Goal: Navigation & Orientation: Find specific page/section

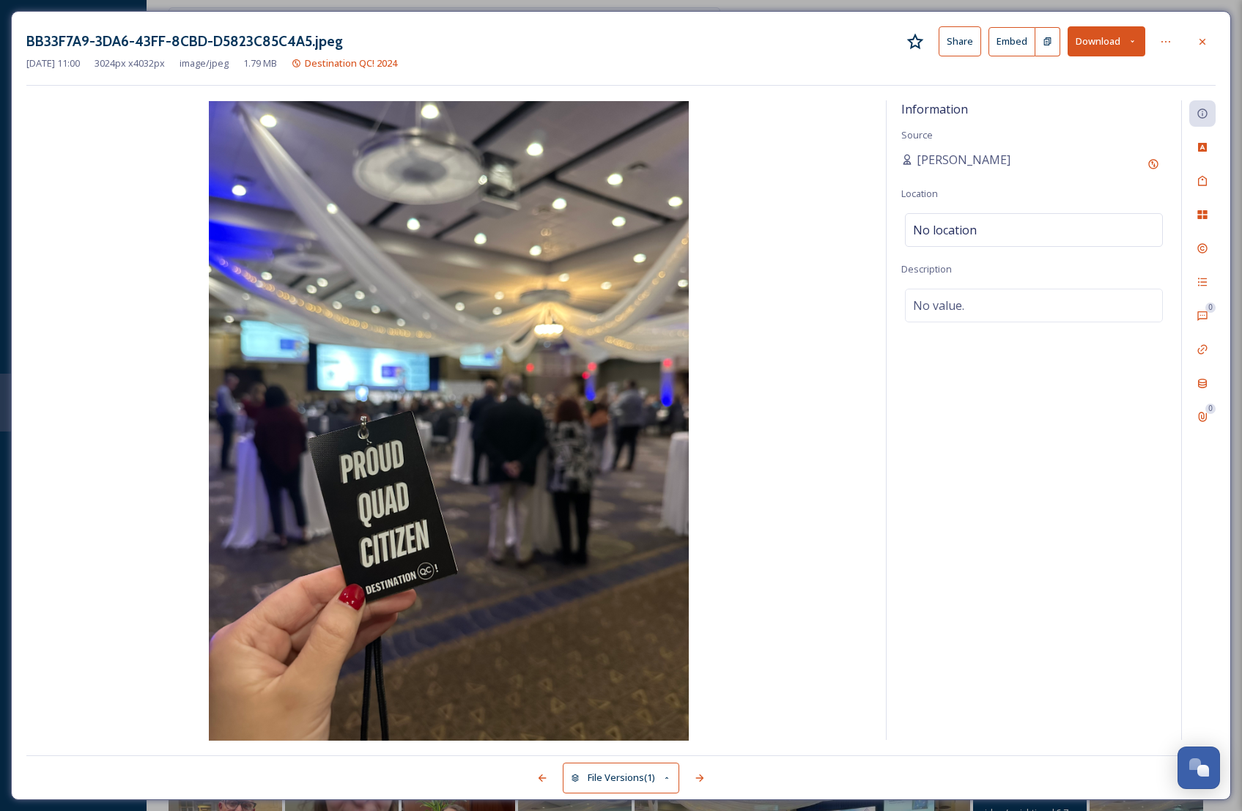
click at [1192, 38] on div at bounding box center [1203, 42] width 26 height 26
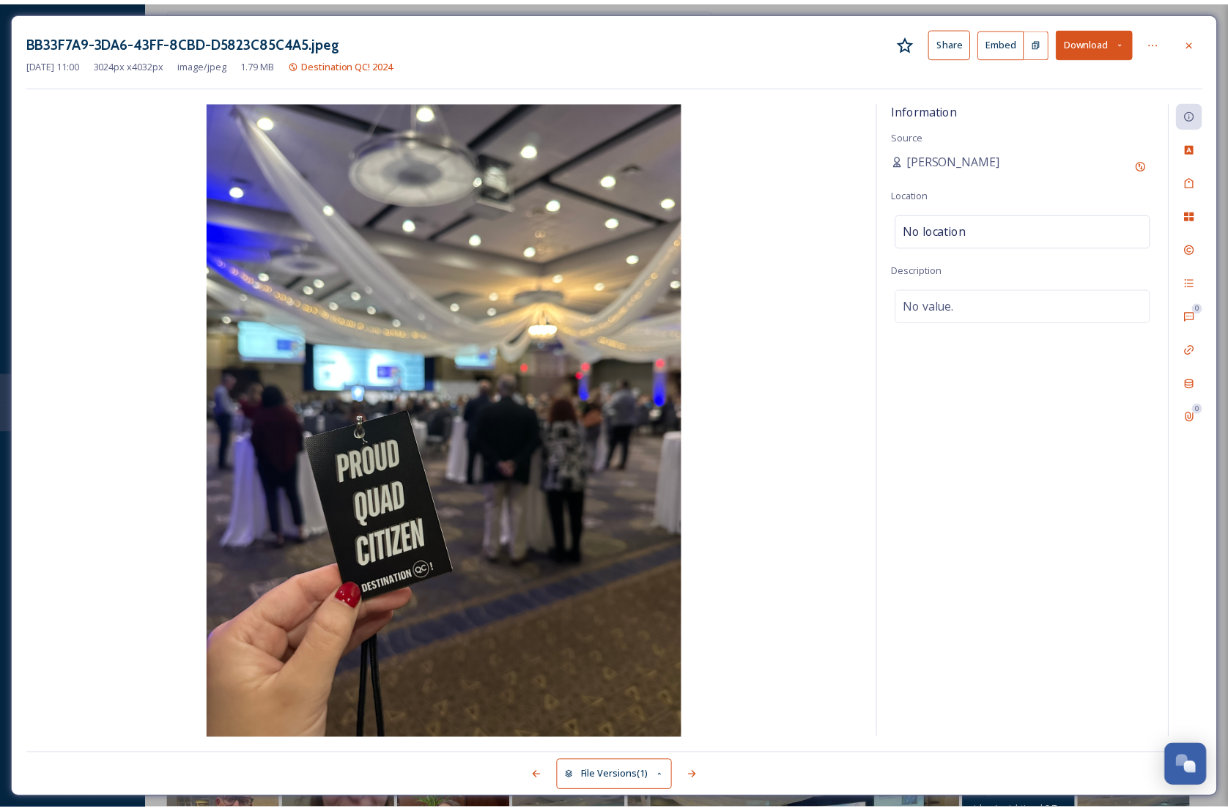
scroll to position [2438, 0]
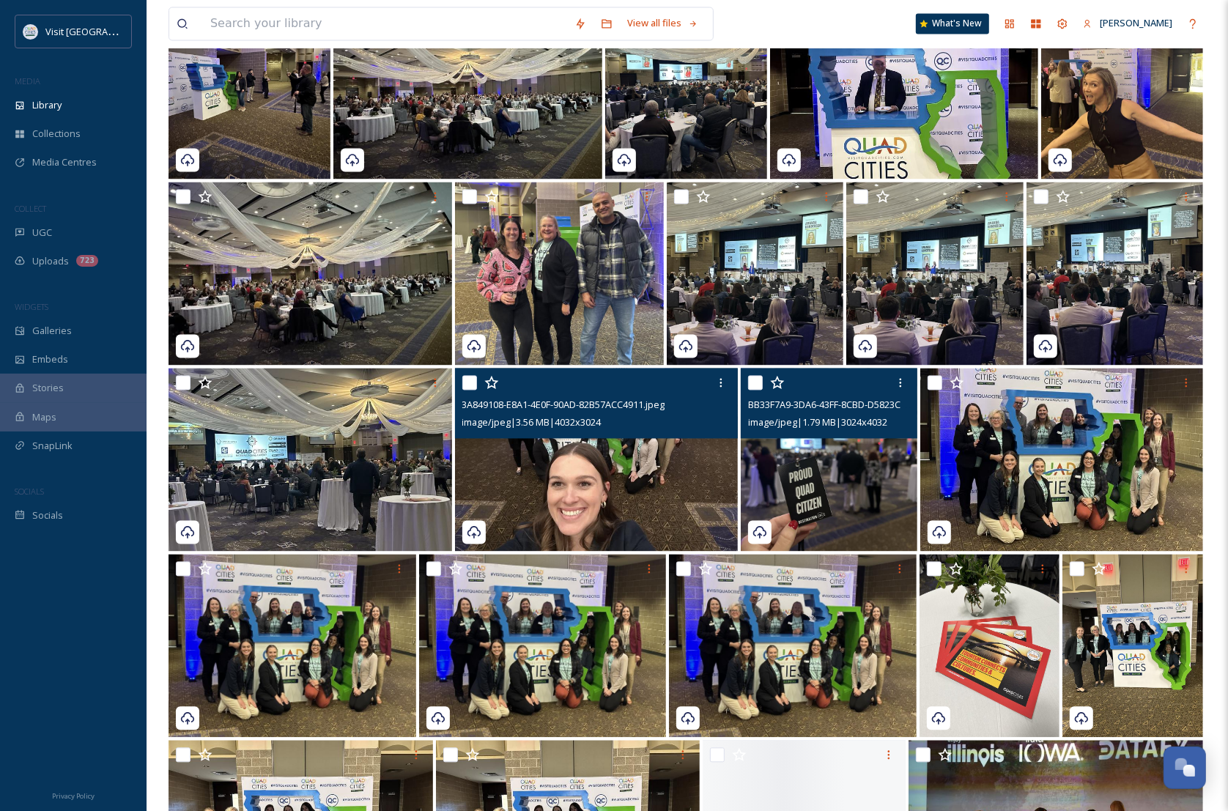
click at [578, 500] on img at bounding box center [597, 460] width 284 height 183
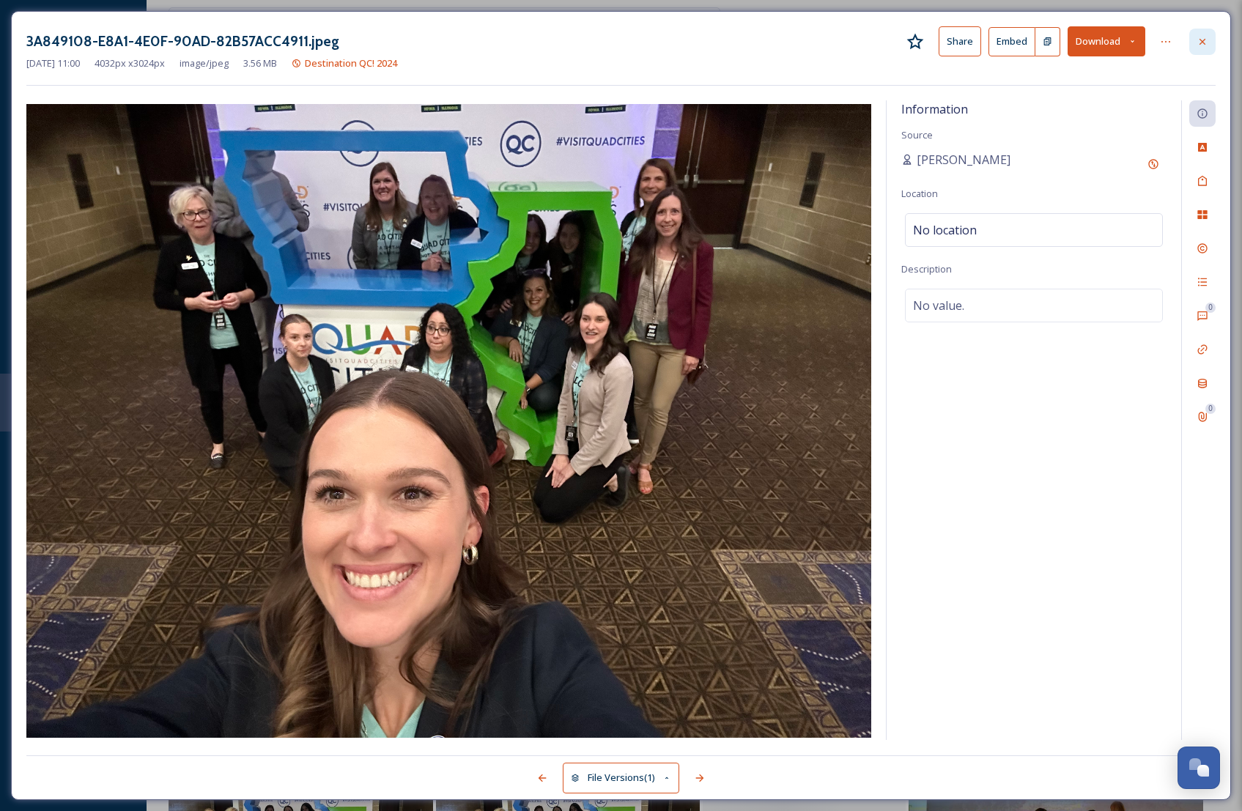
click at [1207, 43] on icon at bounding box center [1203, 42] width 12 height 12
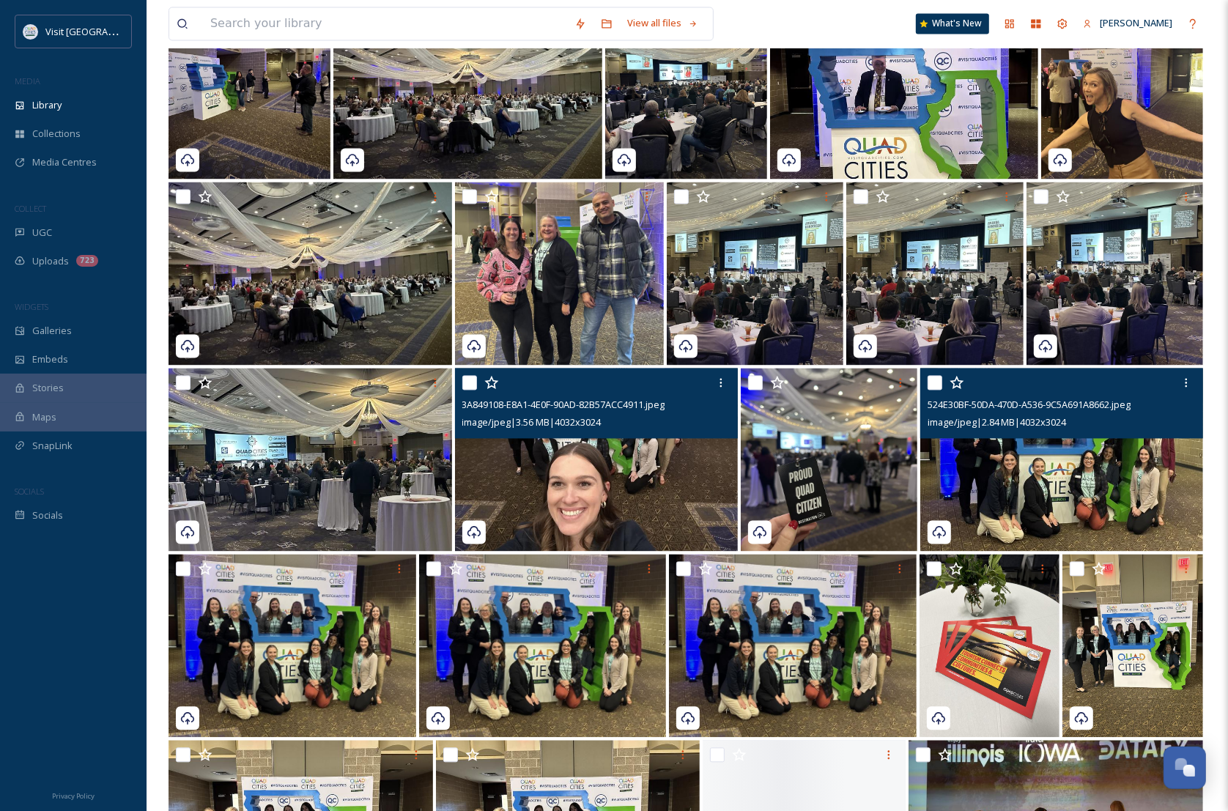
click at [1071, 493] on img at bounding box center [1063, 460] width 284 height 183
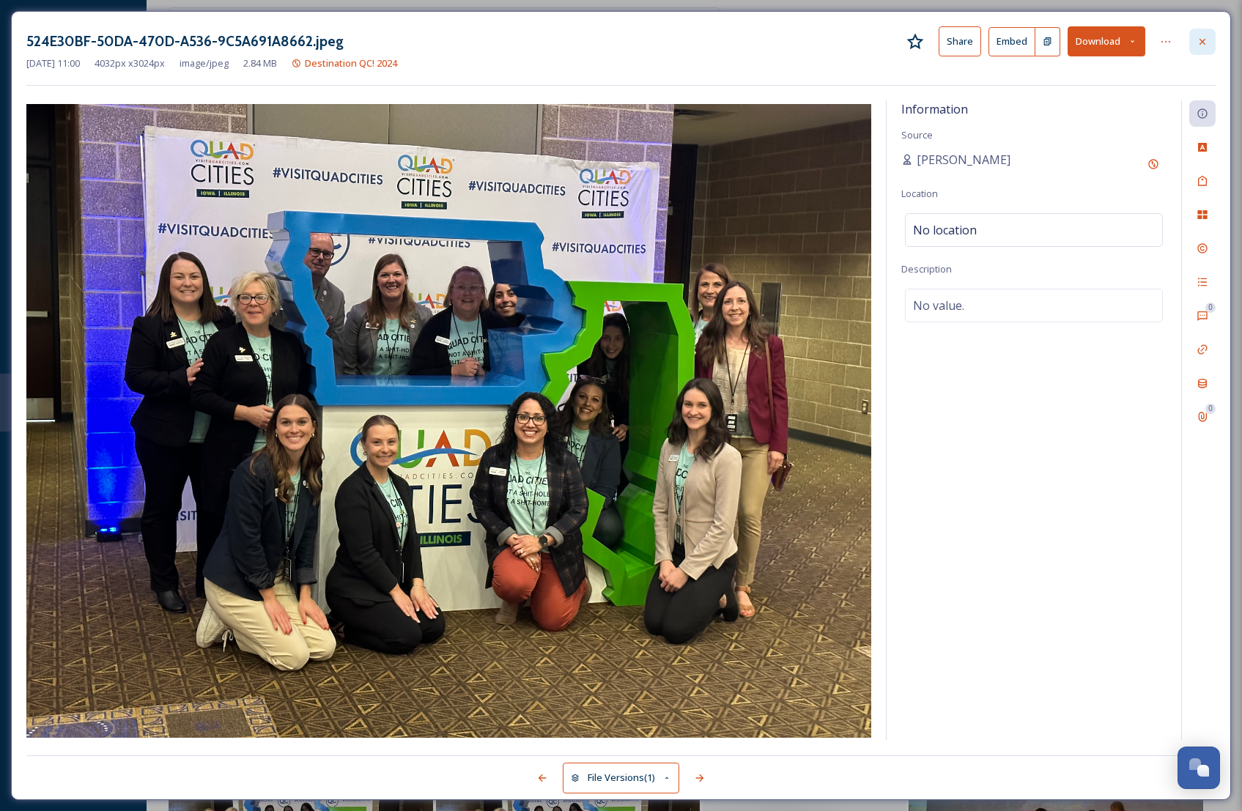
click at [1197, 44] on icon at bounding box center [1203, 42] width 12 height 12
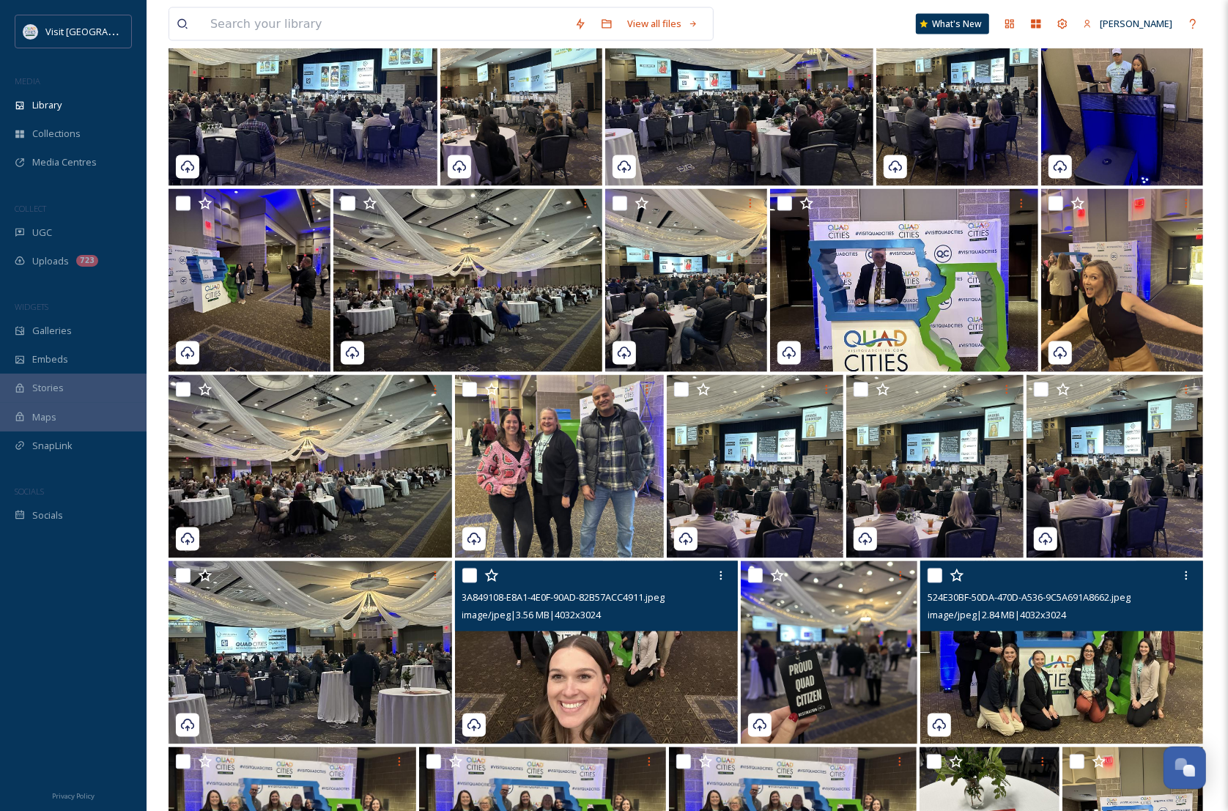
scroll to position [2346, 0]
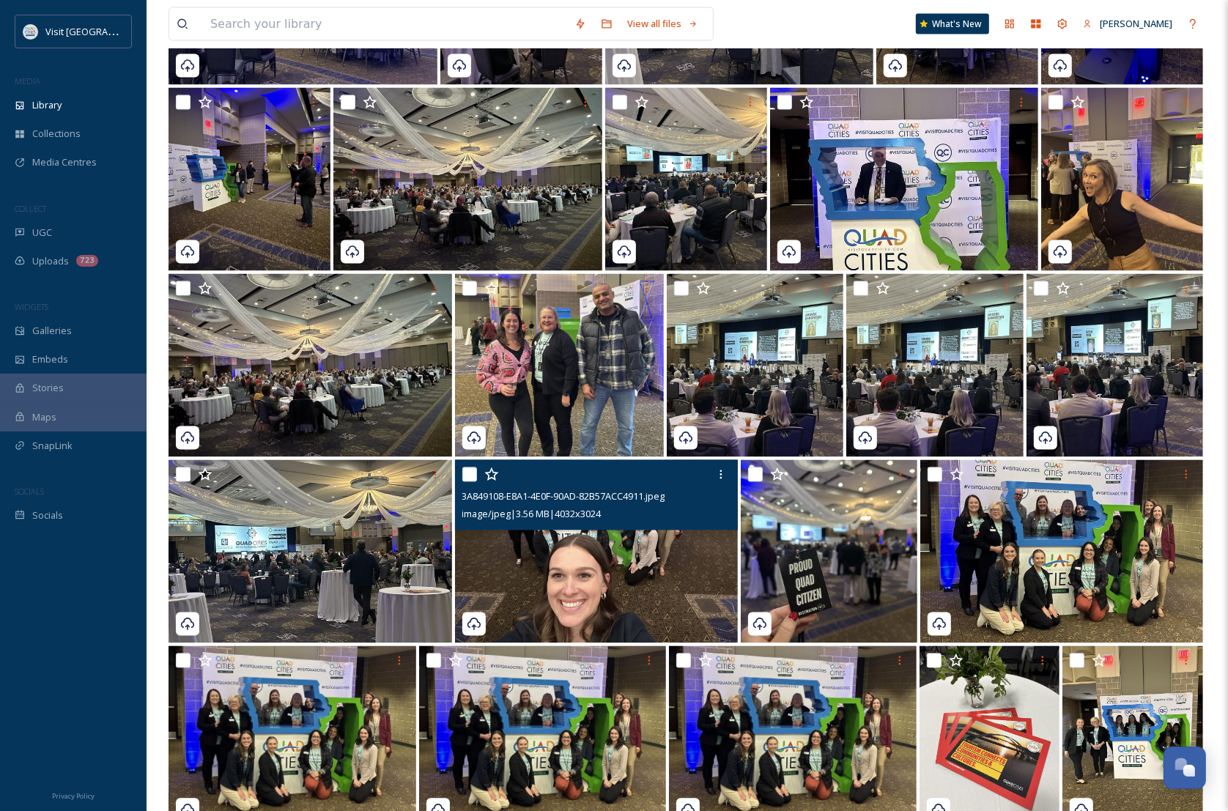
click at [641, 558] on img at bounding box center [597, 551] width 284 height 183
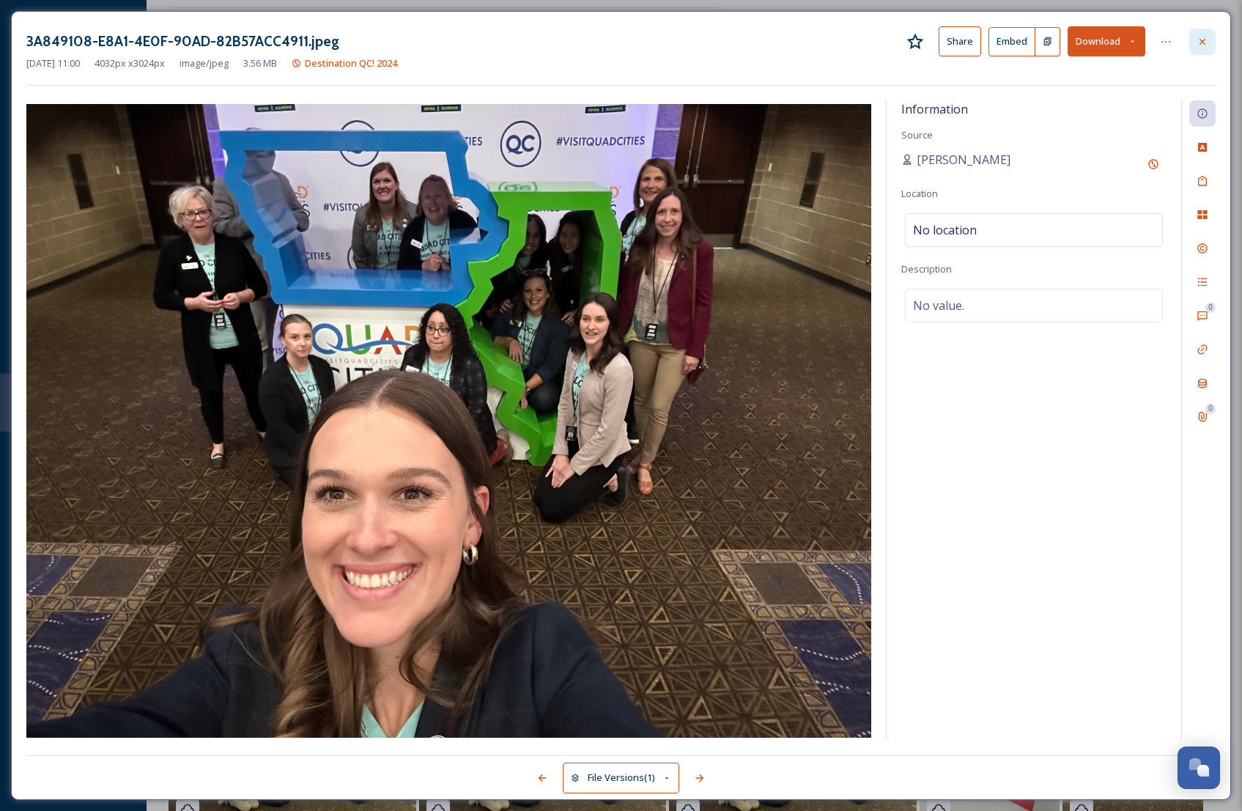
click at [1212, 40] on div at bounding box center [1203, 42] width 26 height 26
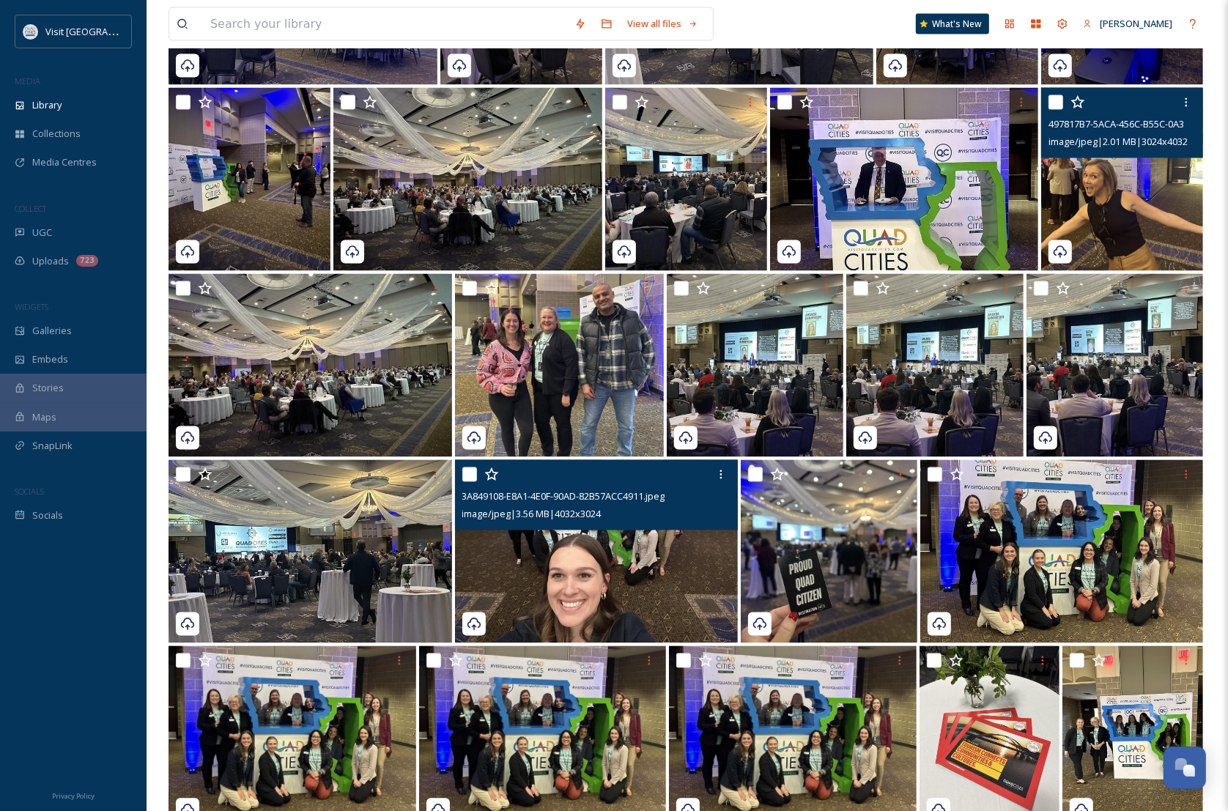
click at [1177, 194] on img at bounding box center [1122, 179] width 162 height 183
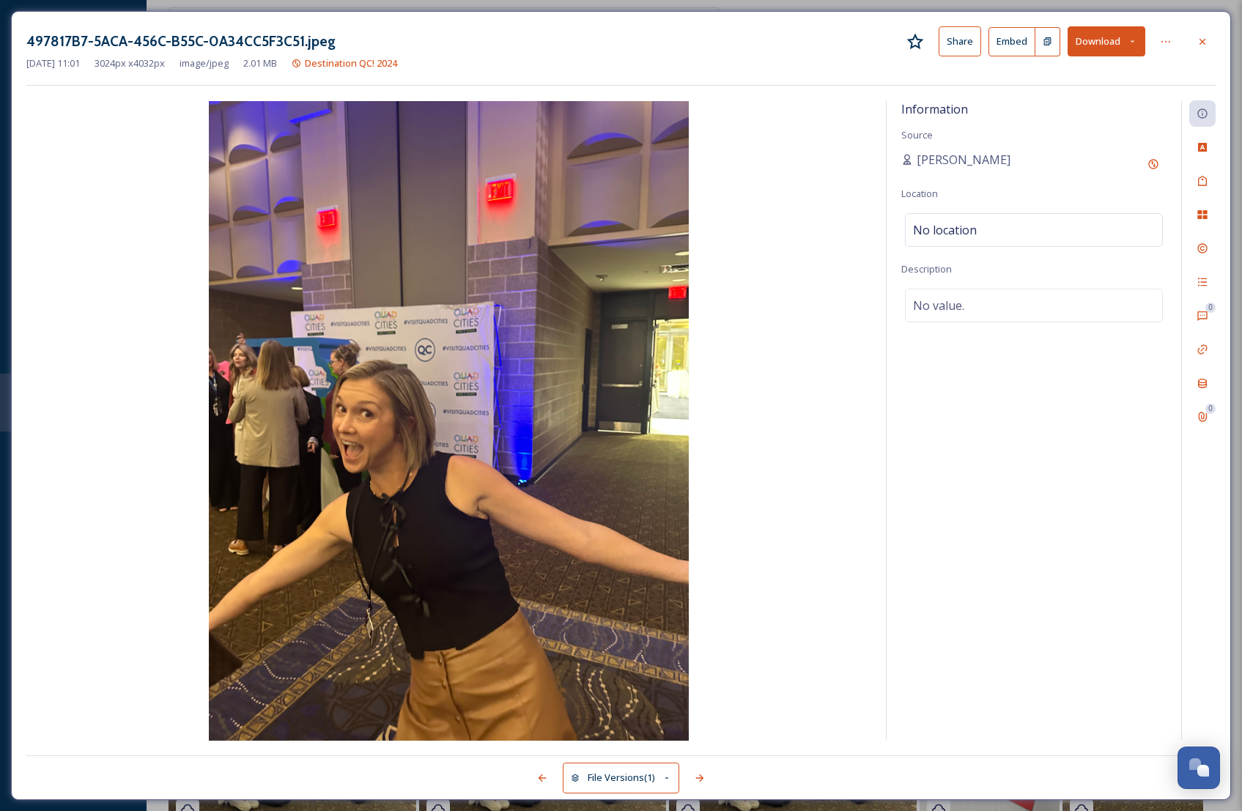
click at [1192, 37] on div at bounding box center [1203, 42] width 26 height 26
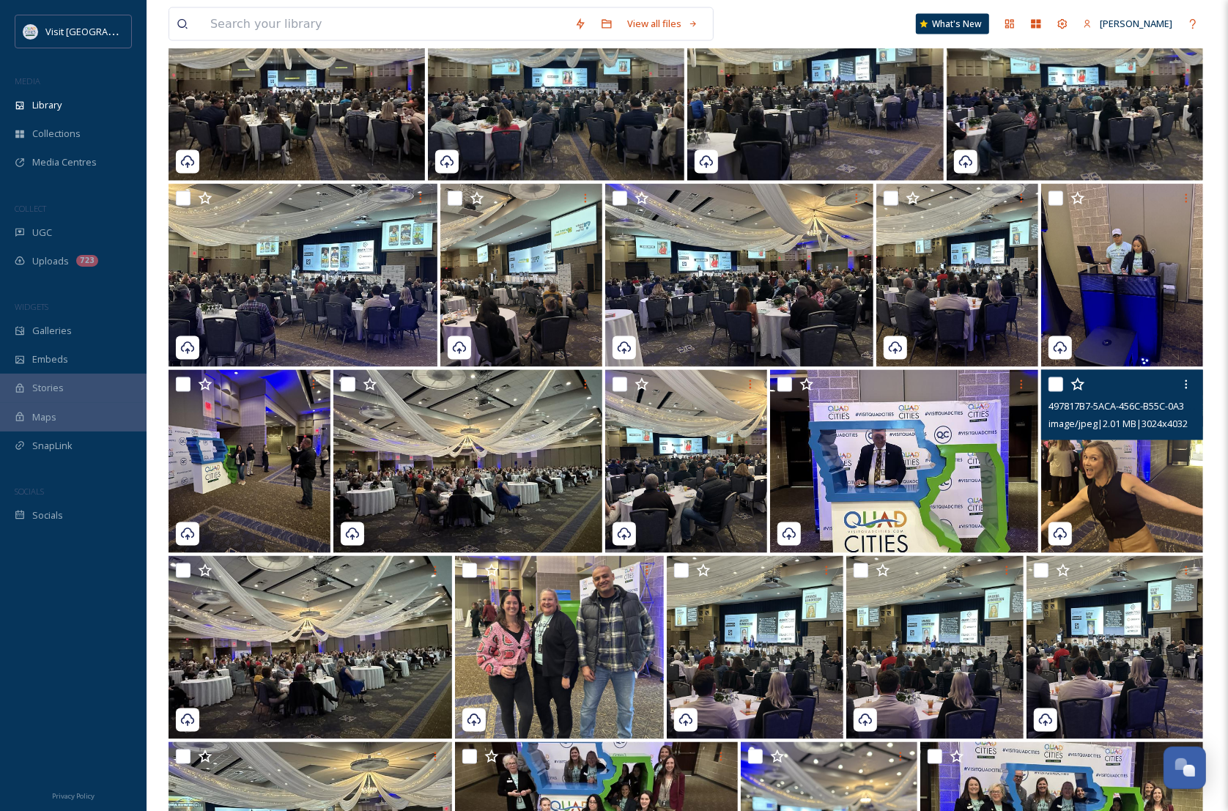
scroll to position [2071, 0]
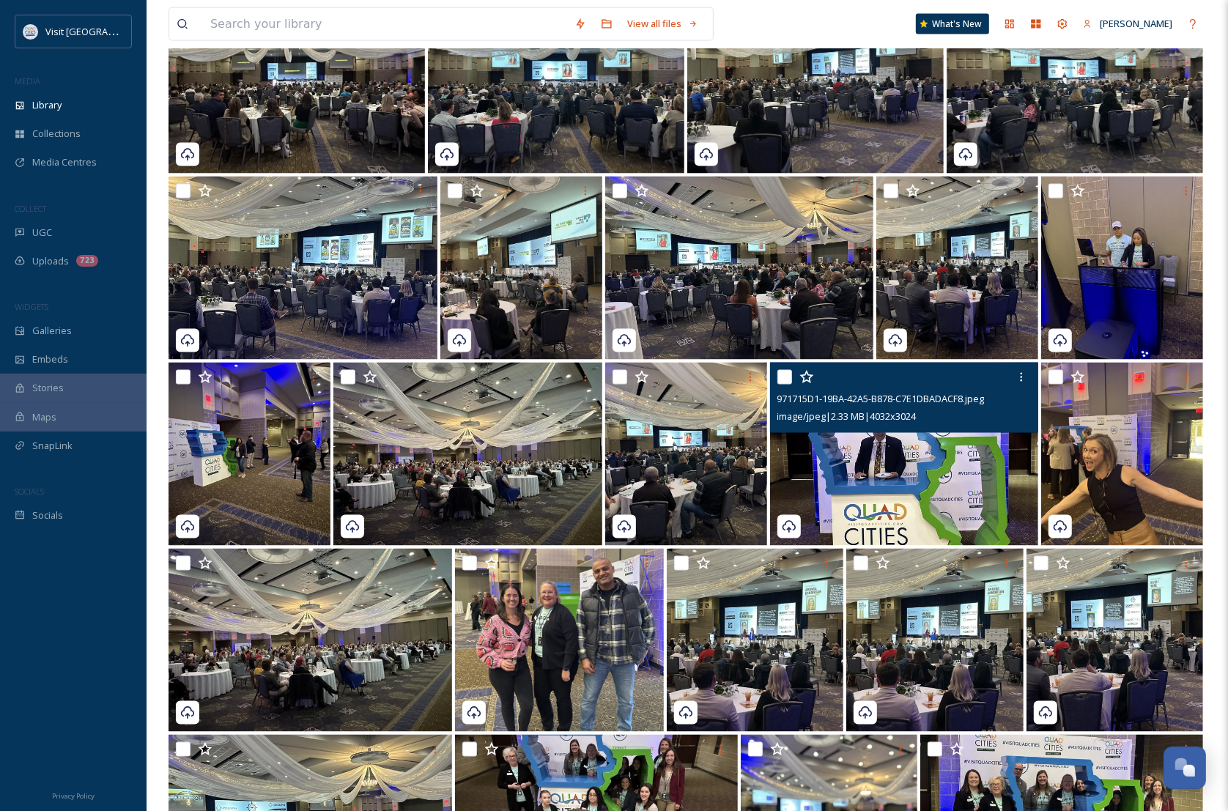
click at [945, 471] on img at bounding box center [904, 454] width 269 height 183
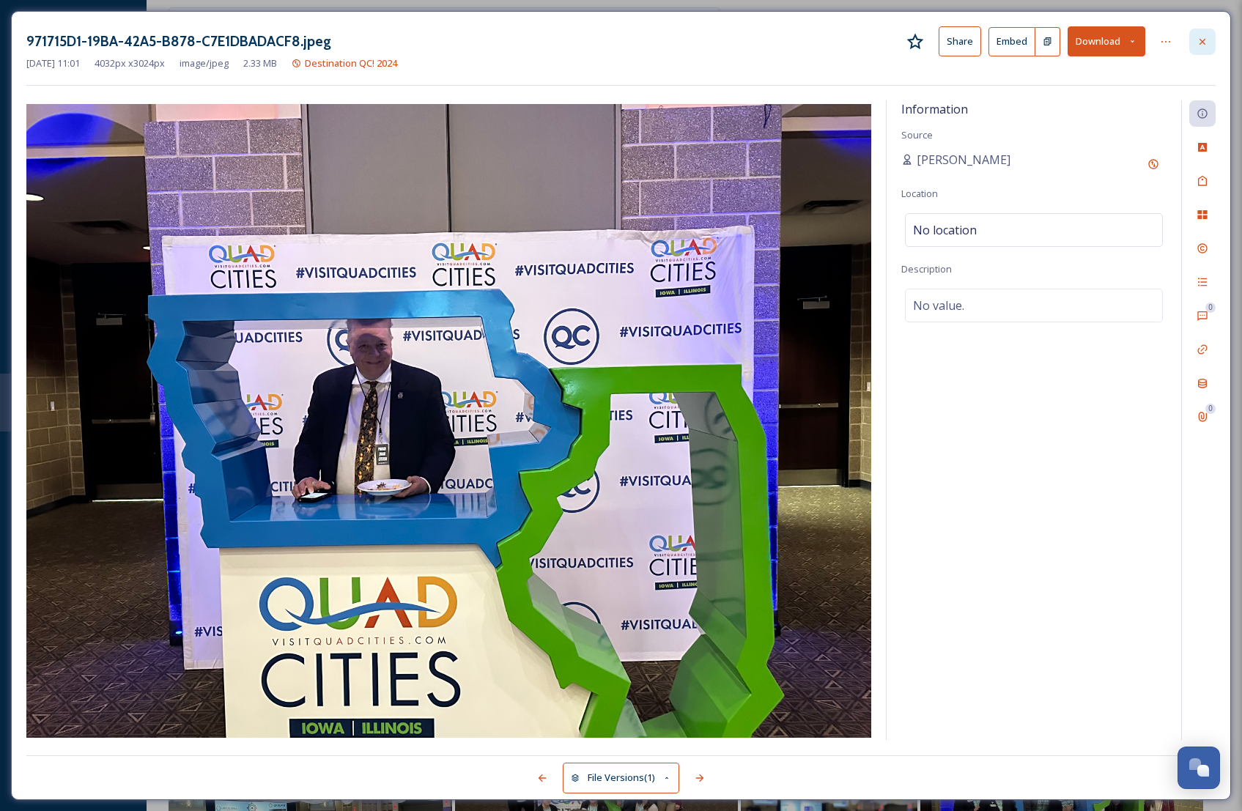
click at [1204, 37] on icon at bounding box center [1203, 42] width 12 height 12
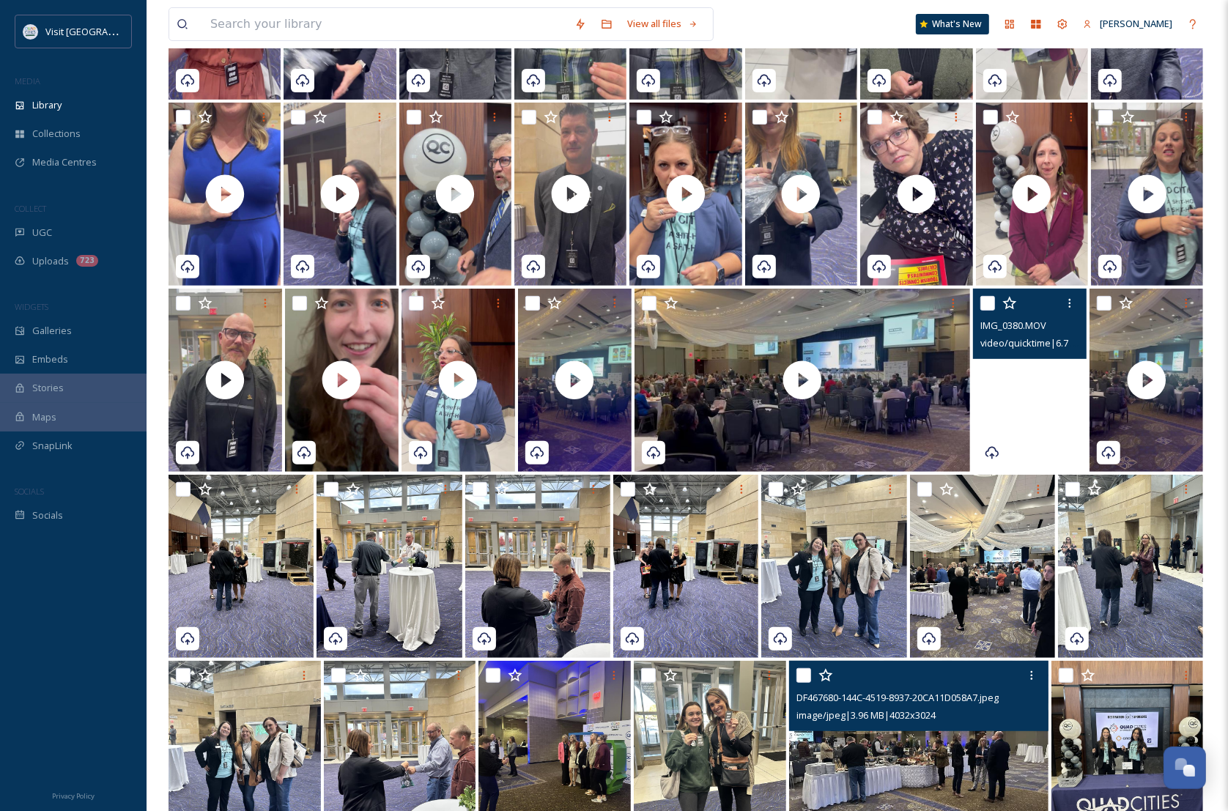
scroll to position [422, 0]
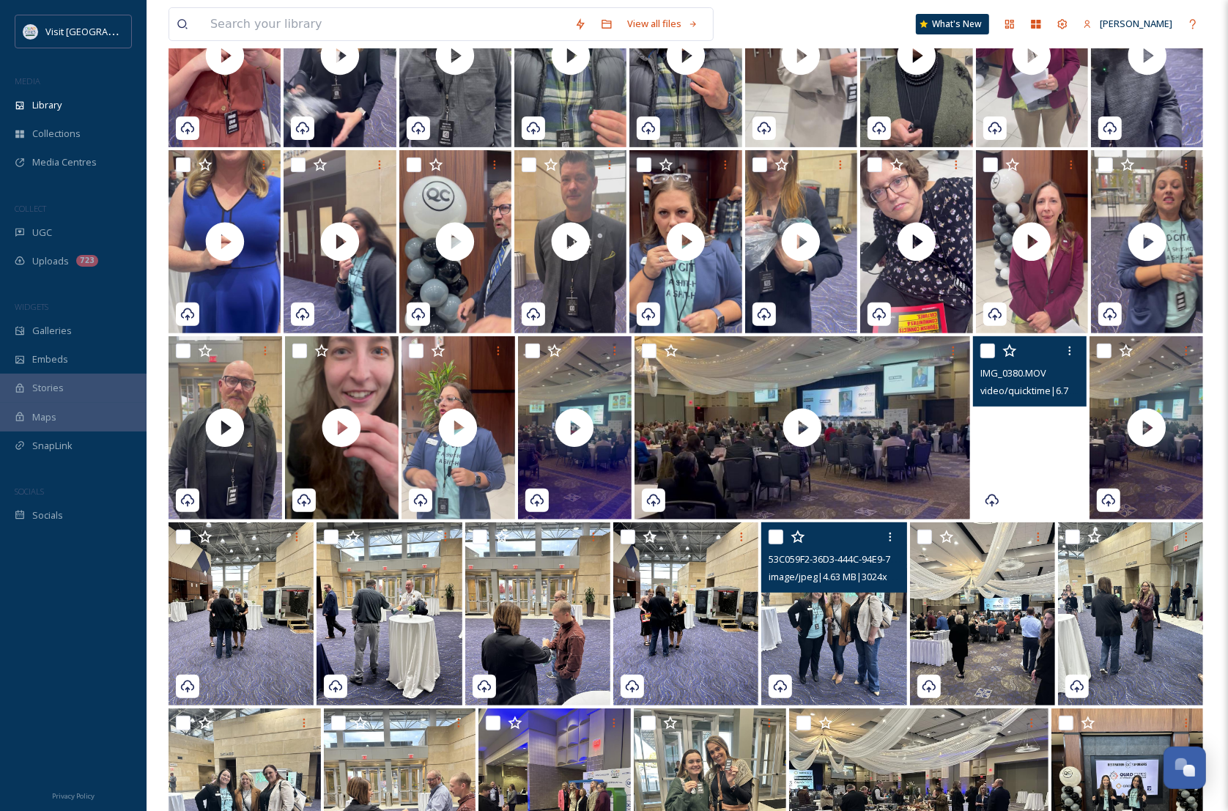
click at [826, 619] on img at bounding box center [834, 614] width 145 height 183
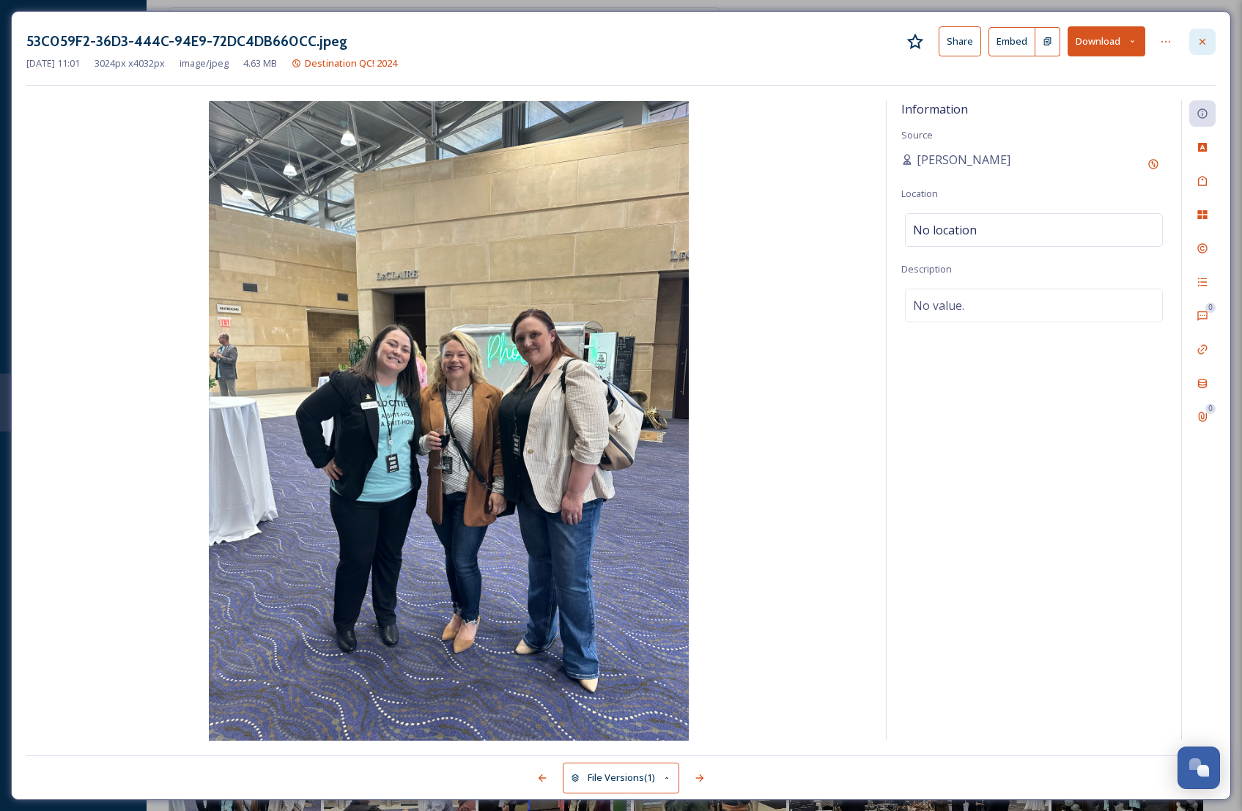
click at [1201, 45] on icon at bounding box center [1203, 42] width 12 height 12
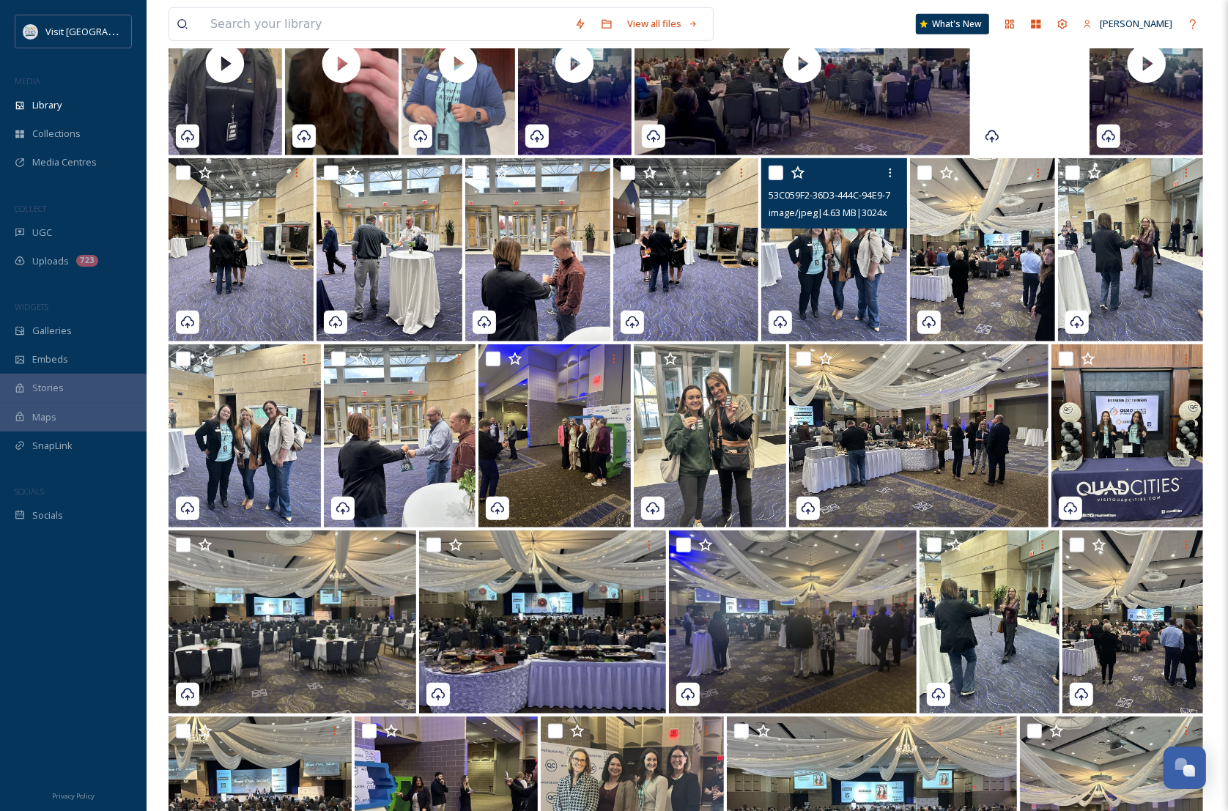
scroll to position [789, 0]
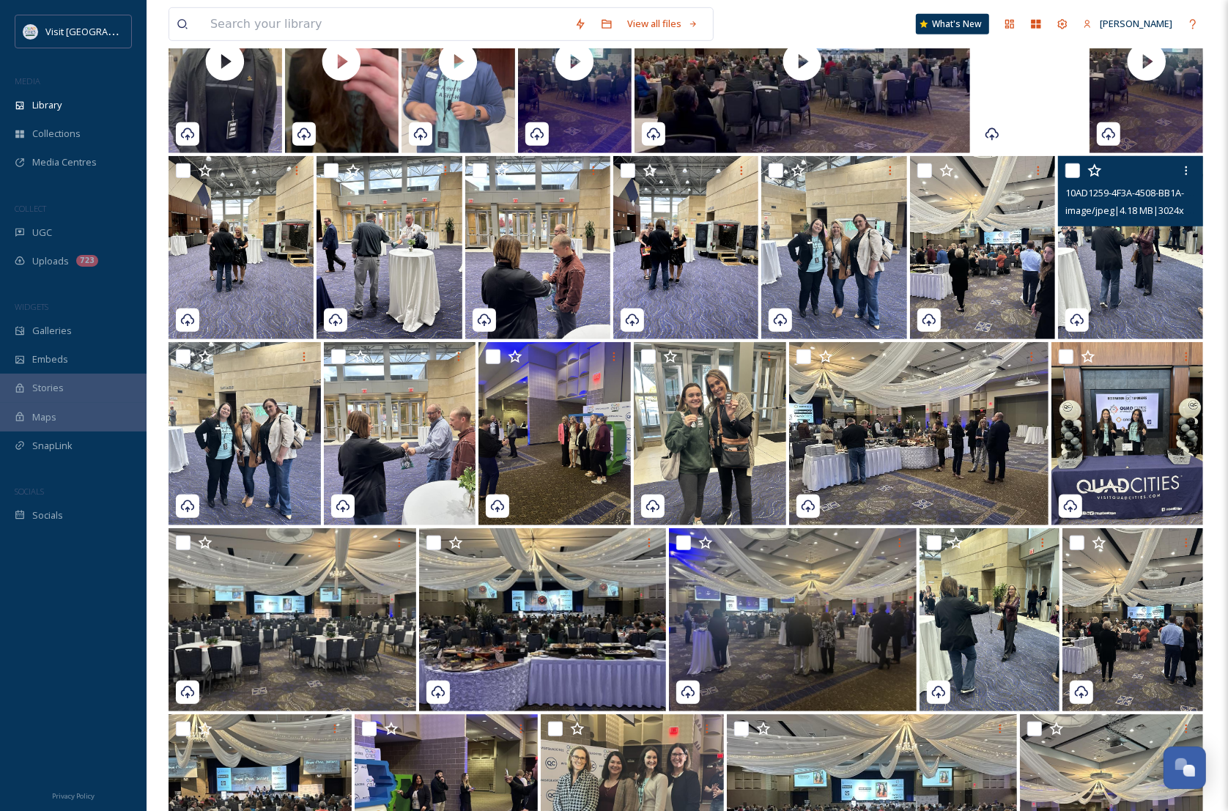
click at [1184, 290] on img at bounding box center [1130, 247] width 145 height 183
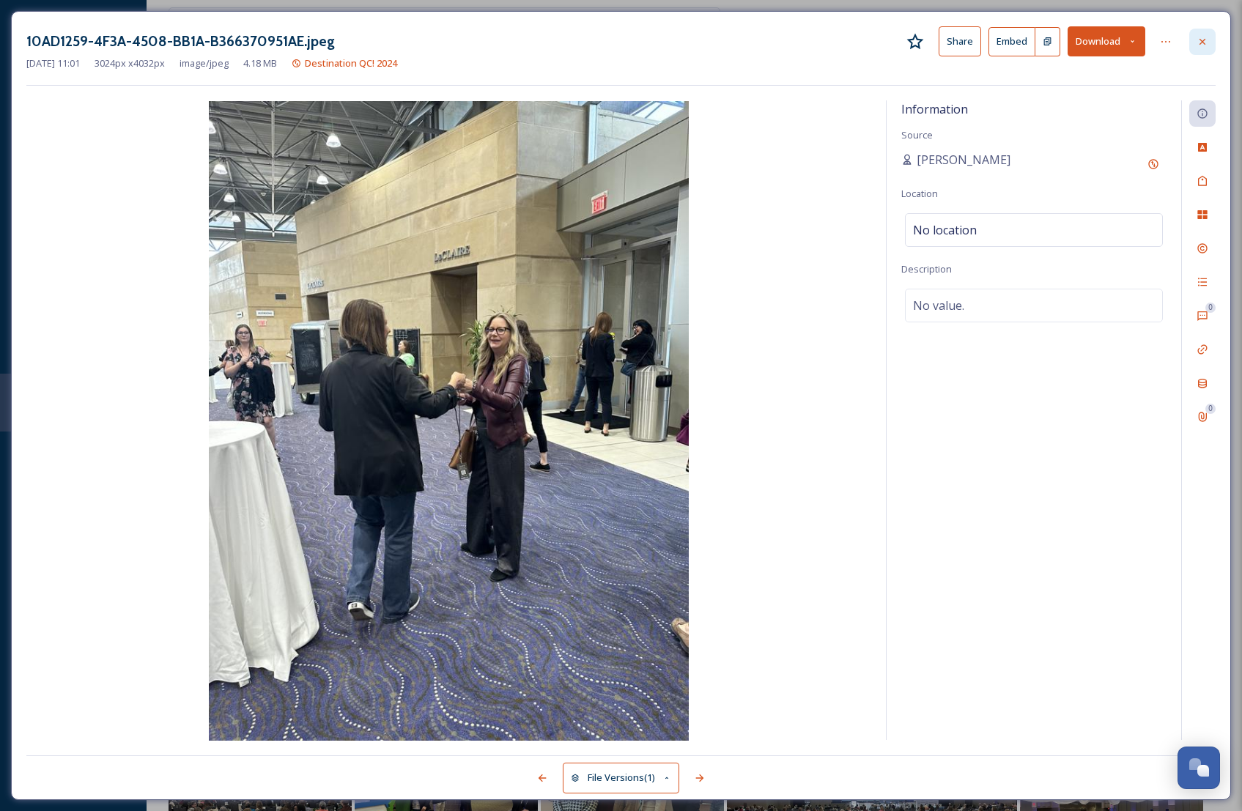
click at [1199, 36] on icon at bounding box center [1203, 42] width 12 height 12
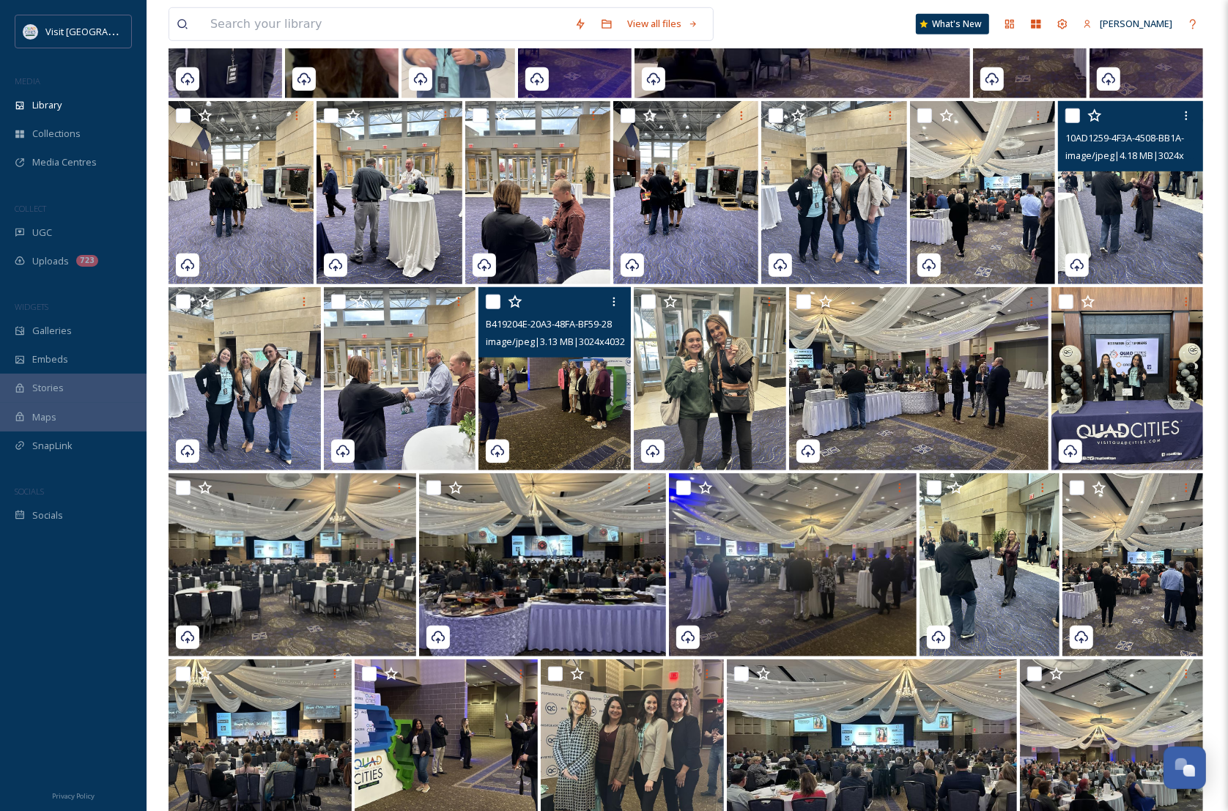
scroll to position [972, 0]
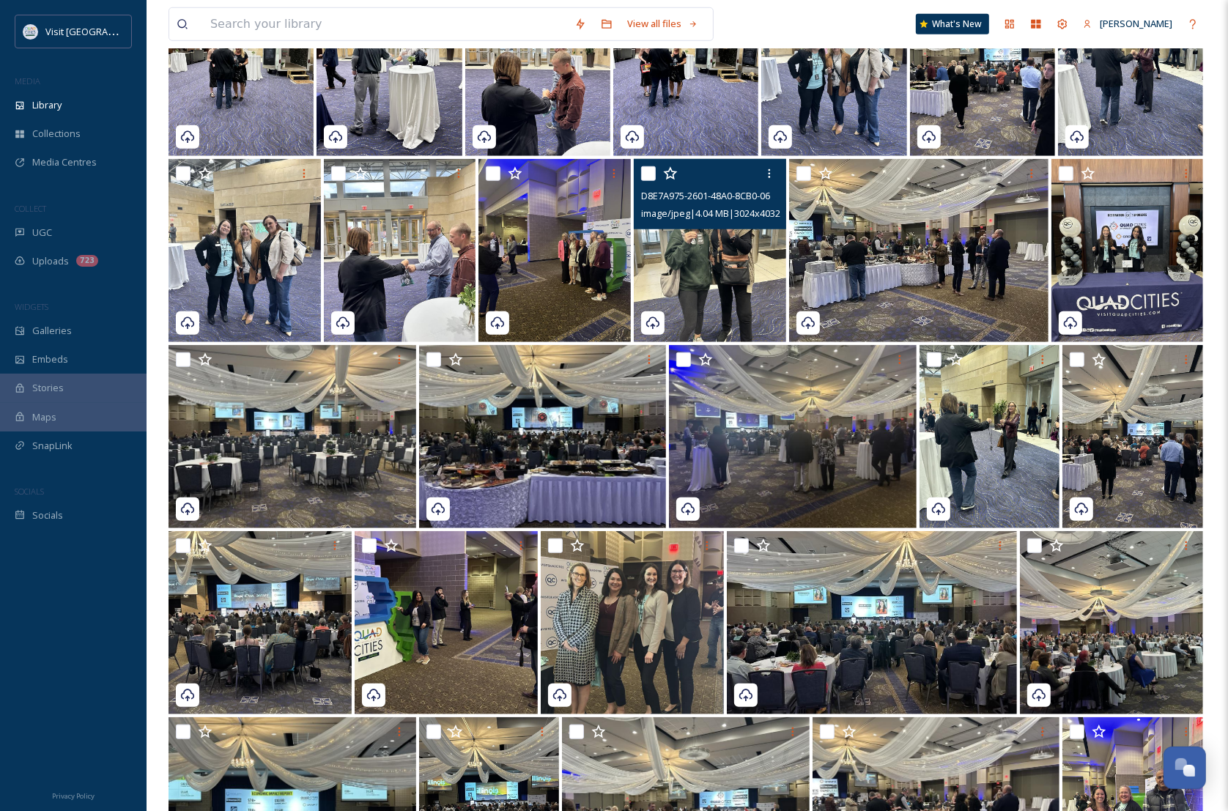
click at [712, 264] on img at bounding box center [710, 250] width 152 height 183
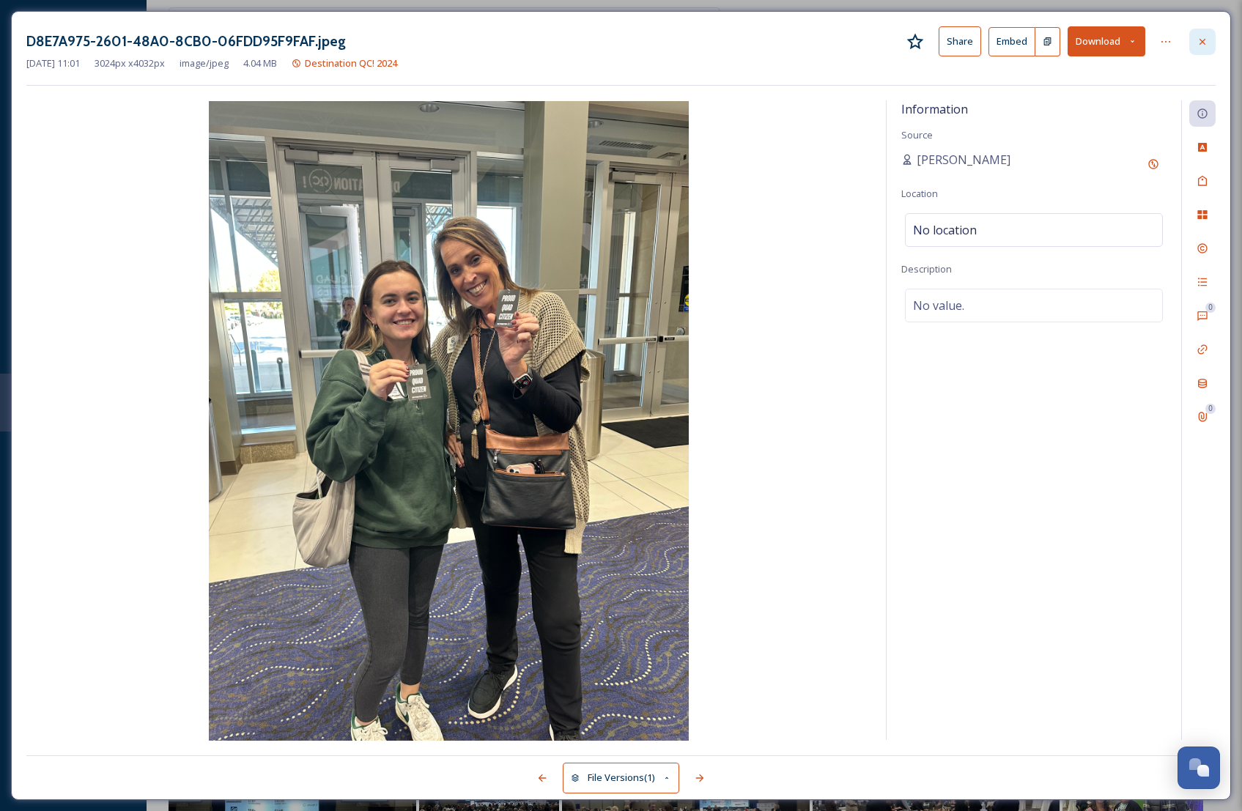
click at [1214, 37] on div at bounding box center [1203, 42] width 26 height 26
